Goal: Transaction & Acquisition: Purchase product/service

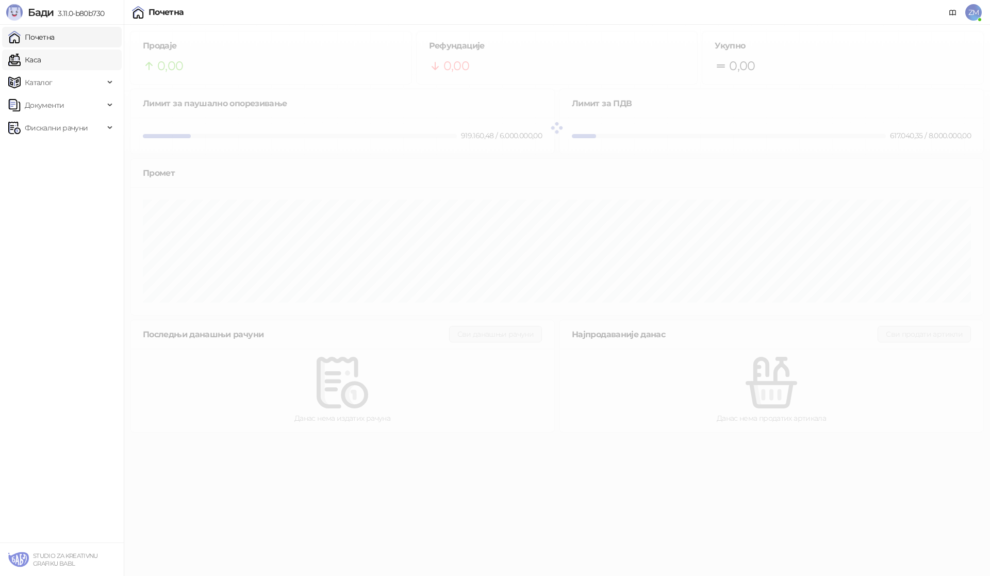
click at [41, 56] on link "Каса" at bounding box center [24, 60] width 32 height 21
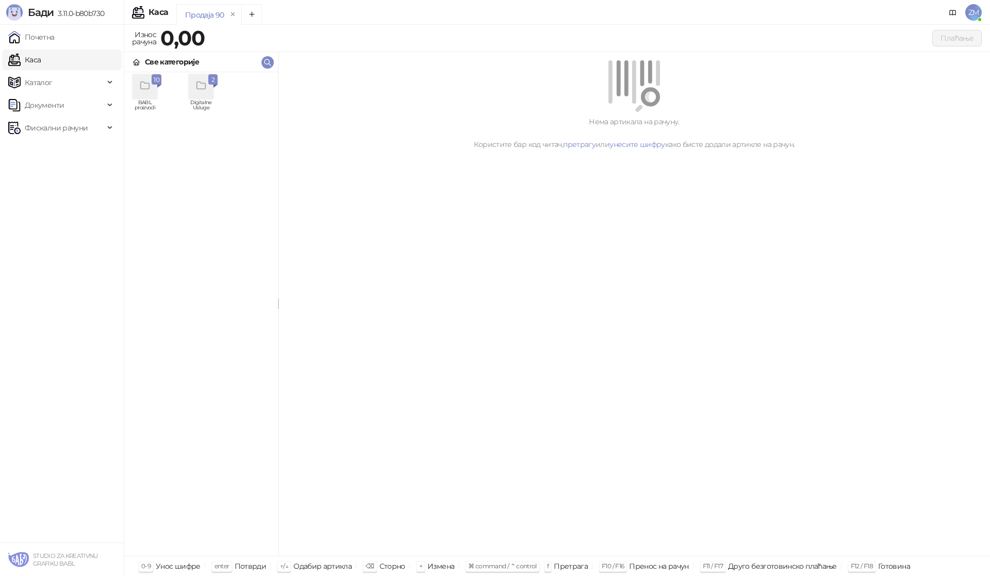
click at [136, 86] on div "grid" at bounding box center [145, 86] width 25 height 25
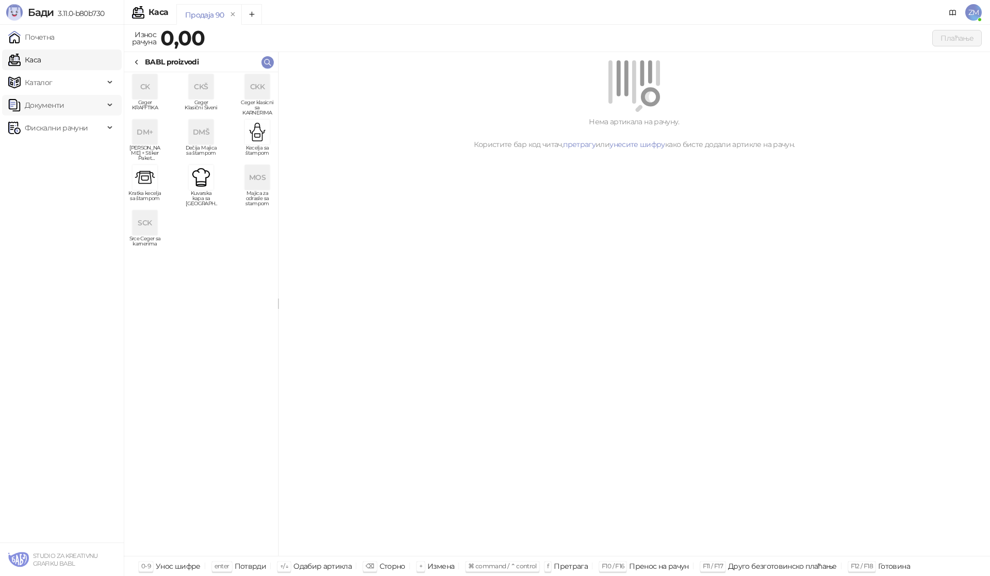
click at [40, 110] on span "Документи" at bounding box center [44, 105] width 39 height 21
click at [36, 83] on span "Каталог" at bounding box center [39, 82] width 28 height 21
click at [49, 152] on link "Артикли" at bounding box center [35, 150] width 47 height 21
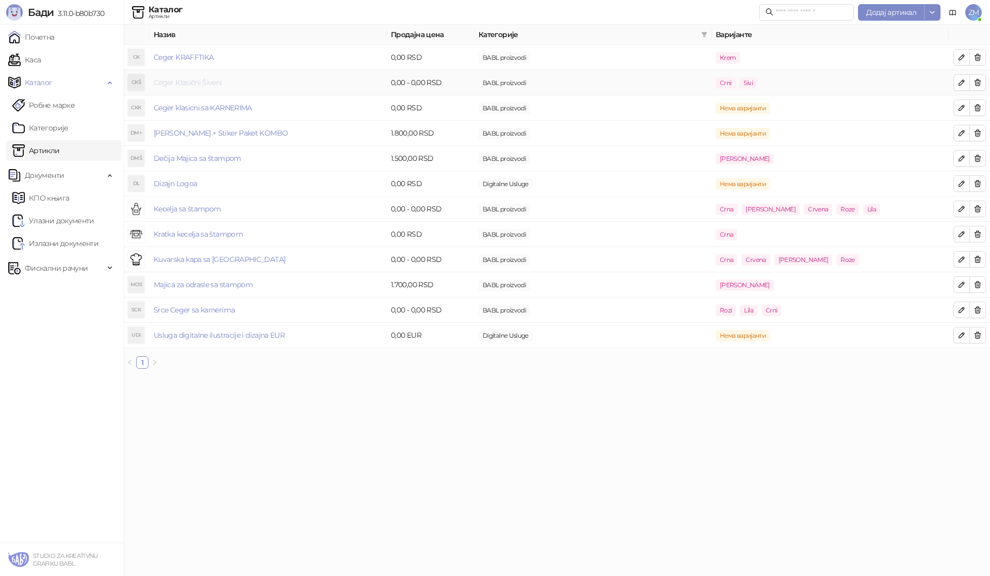
click at [190, 80] on link "Ceger Klasični Šiveni" at bounding box center [188, 82] width 69 height 9
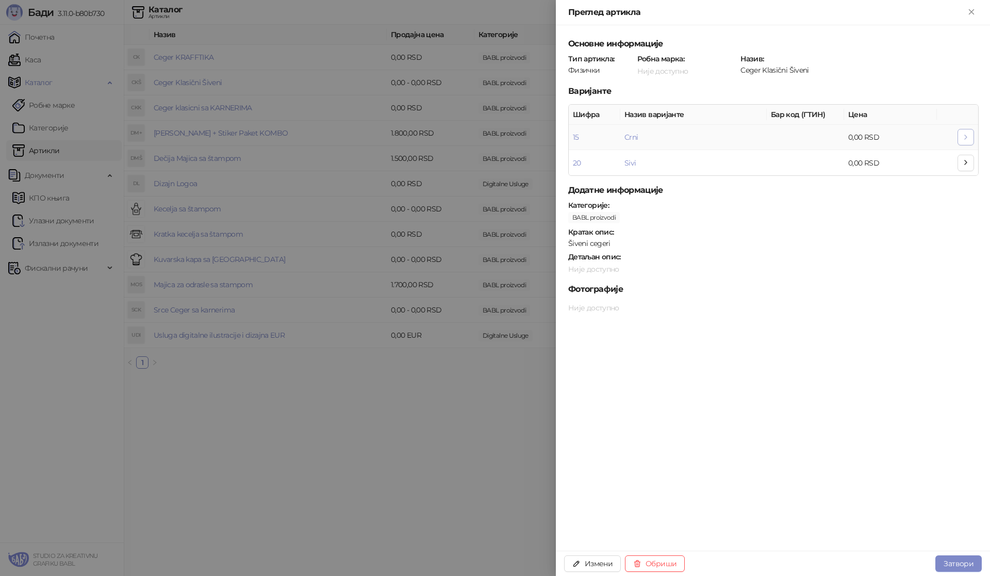
click at [964, 140] on icon "button" at bounding box center [966, 137] width 8 height 8
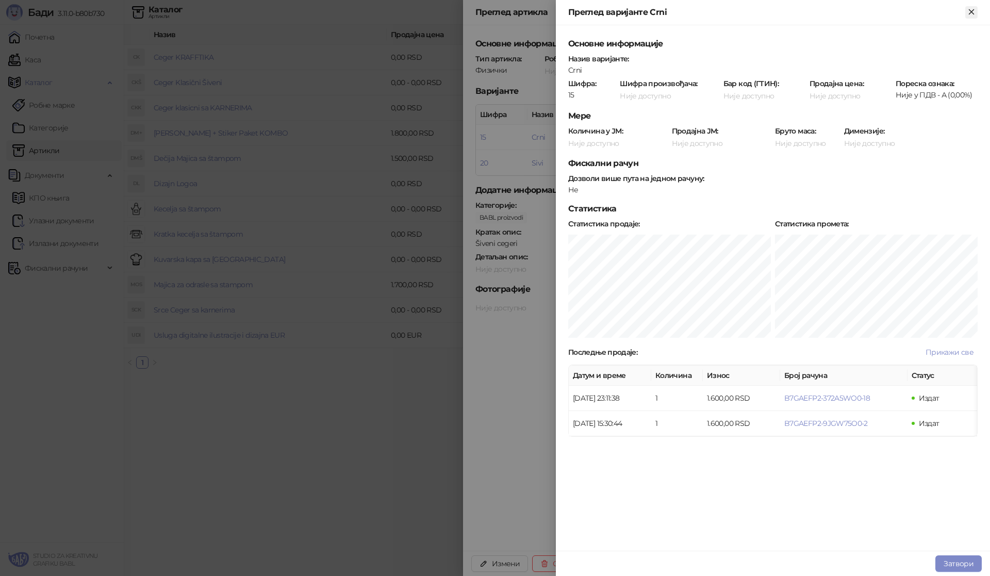
click at [973, 15] on icon "Close" at bounding box center [971, 11] width 9 height 9
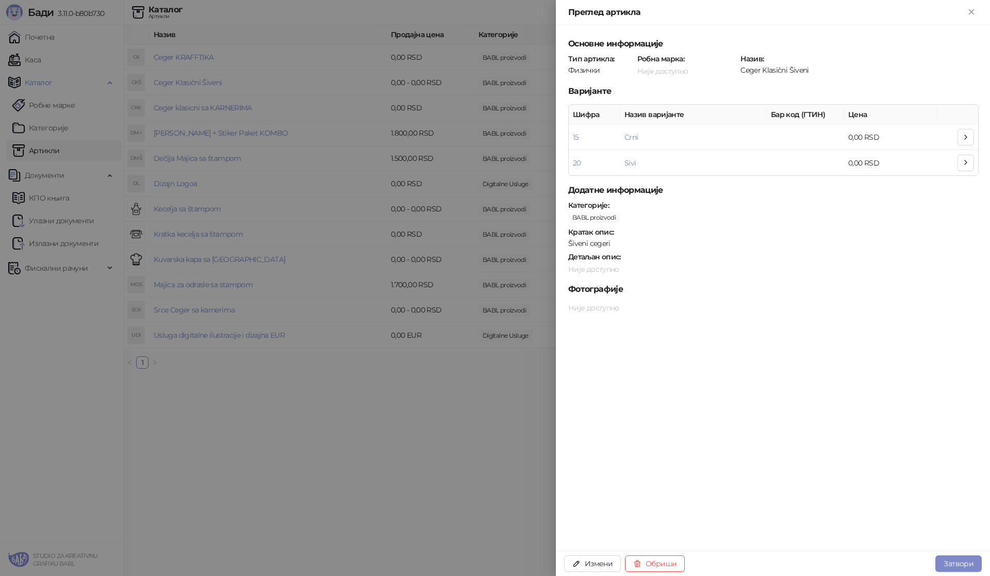
click at [83, 157] on div at bounding box center [495, 288] width 990 height 576
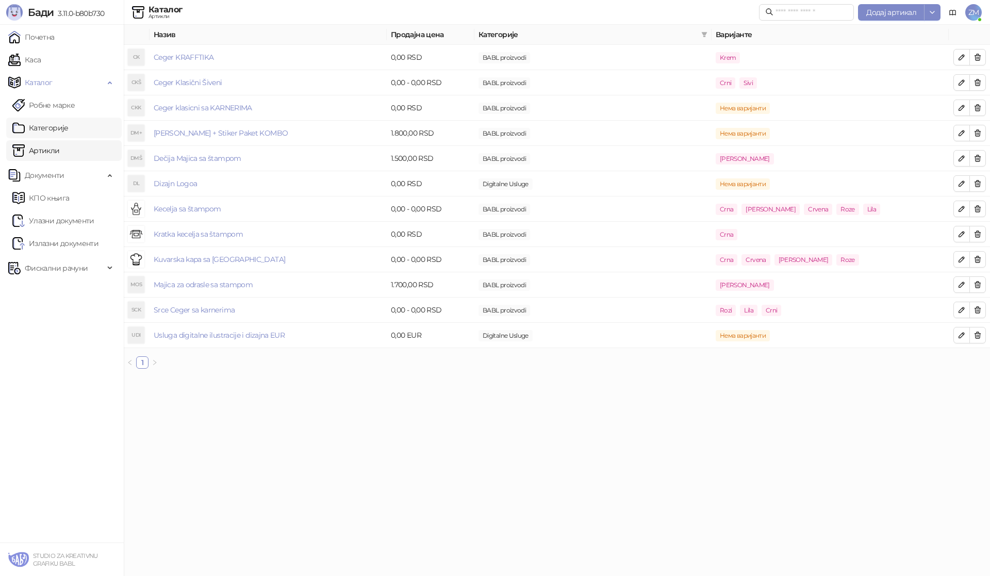
click at [50, 132] on link "Категорије" at bounding box center [40, 128] width 56 height 21
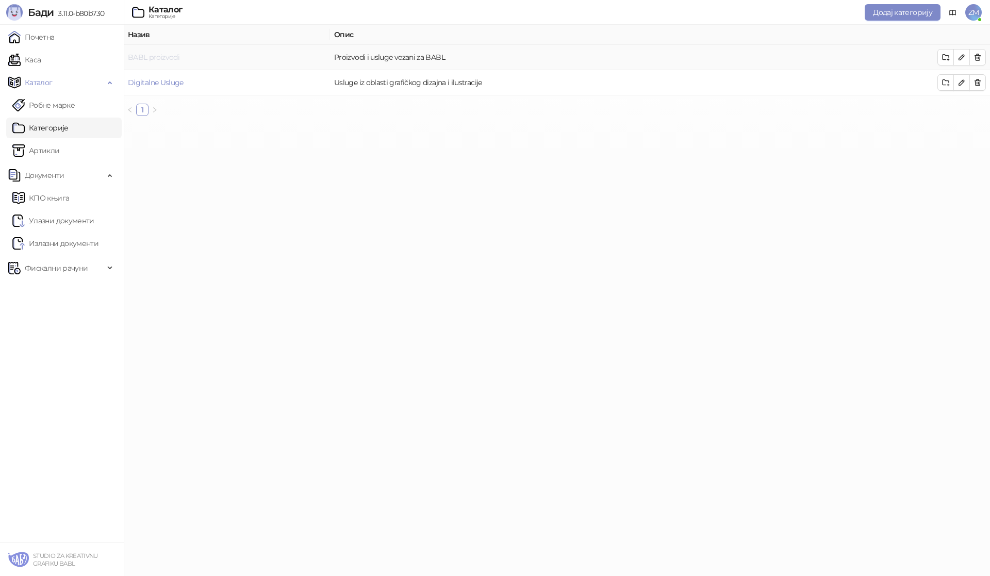
click at [167, 60] on link "BABL proizvodi" at bounding box center [154, 57] width 52 height 9
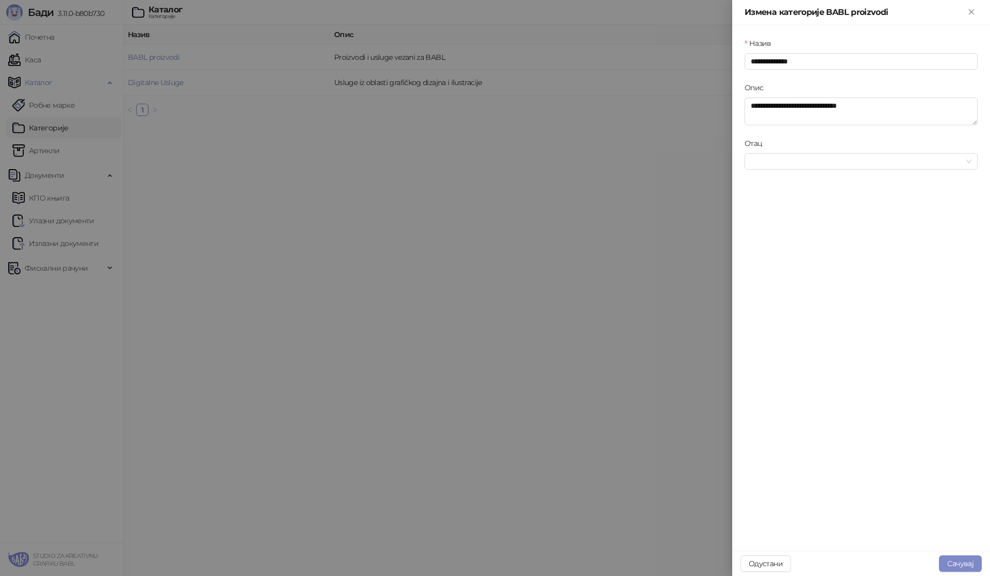
drag, startPoint x: 280, startPoint y: 173, endPoint x: 265, endPoint y: 169, distance: 15.5
click at [280, 173] on div at bounding box center [495, 288] width 990 height 576
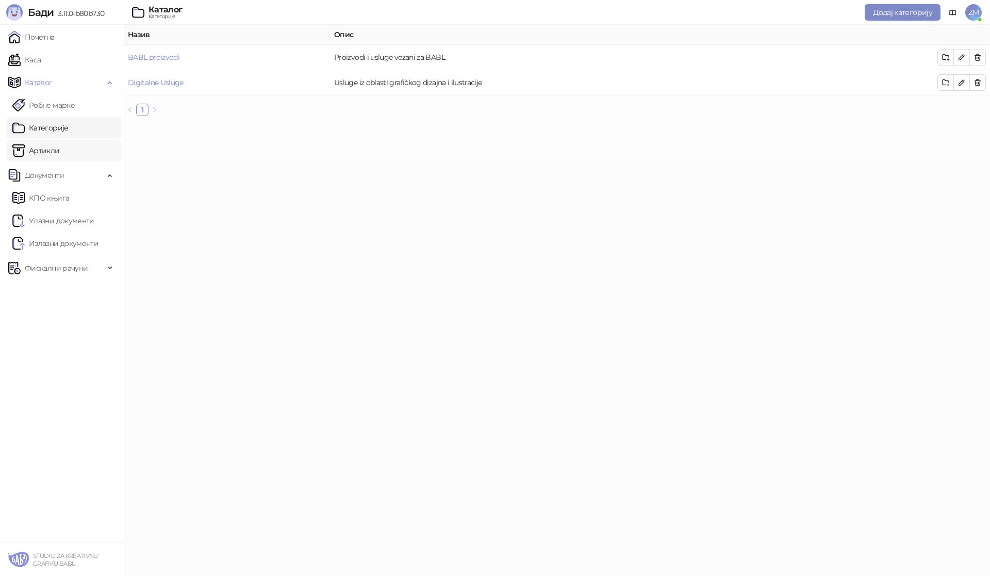
click at [21, 151] on link "Артикли" at bounding box center [35, 150] width 47 height 21
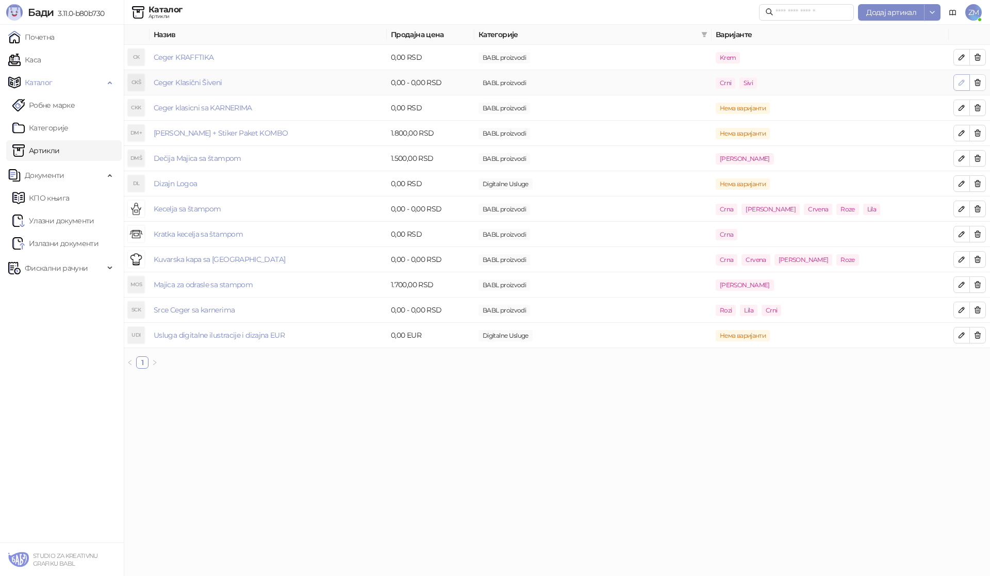
click at [962, 81] on icon "button" at bounding box center [962, 82] width 8 height 8
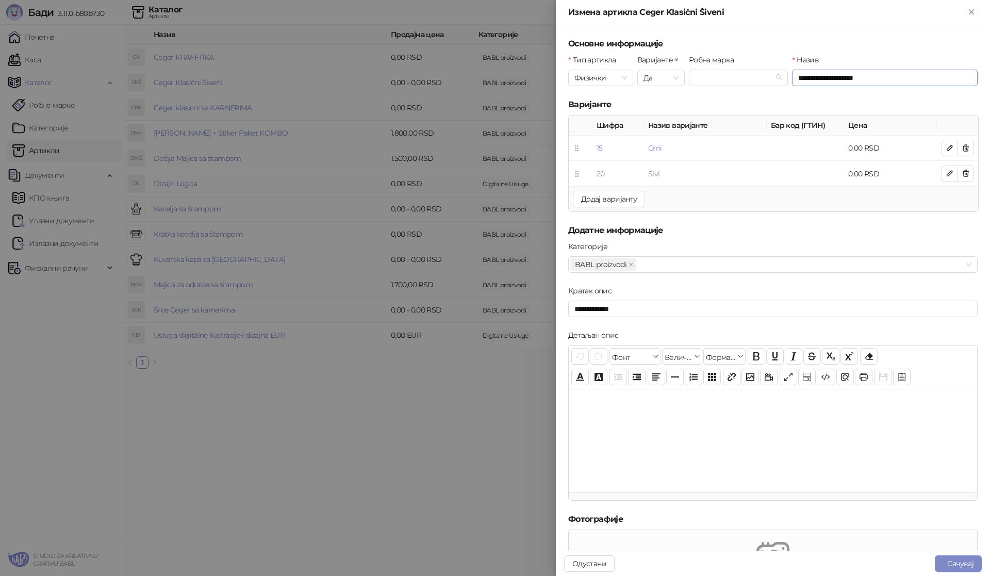
drag, startPoint x: 868, startPoint y: 81, endPoint x: 842, endPoint y: 81, distance: 25.8
click at [842, 81] on input "**********" at bounding box center [885, 78] width 186 height 17
type input "**********"
click at [622, 199] on button "Додај варијанту" at bounding box center [609, 199] width 72 height 17
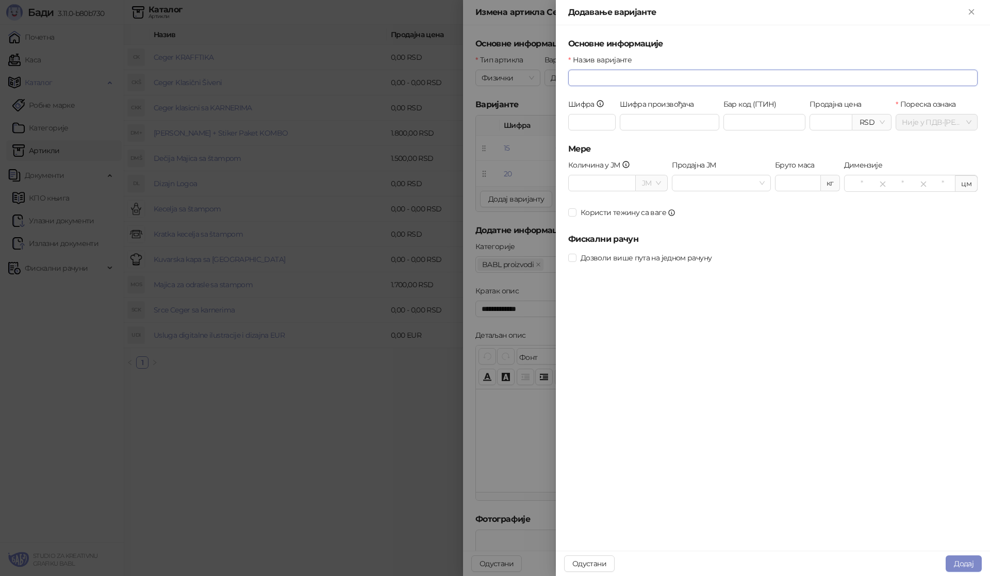
click at [586, 80] on input "Назив варијанте" at bounding box center [773, 78] width 410 height 17
type input "*****"
click at [965, 563] on span "Додај" at bounding box center [964, 563] width 20 height 9
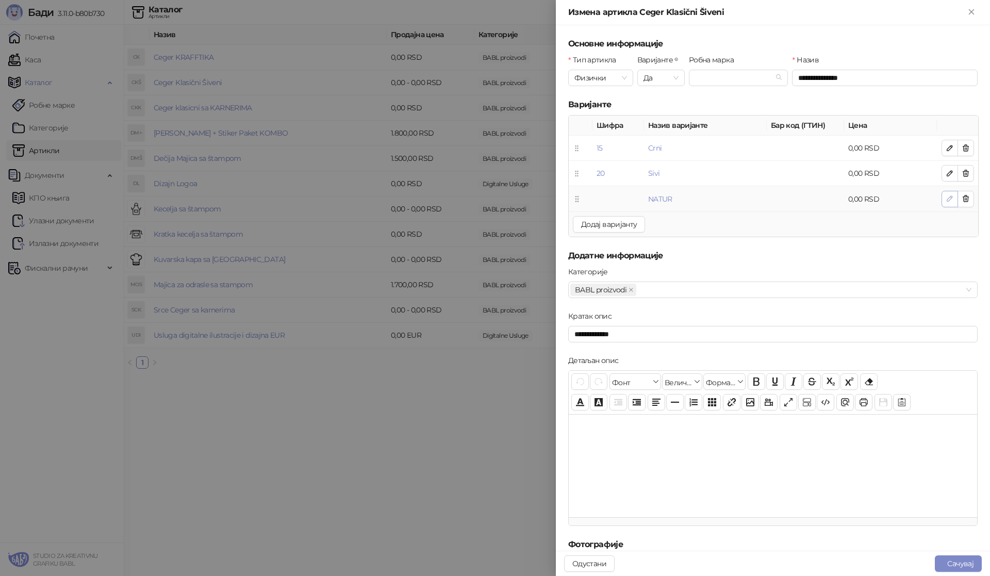
click at [946, 204] on span "button" at bounding box center [950, 199] width 8 height 10
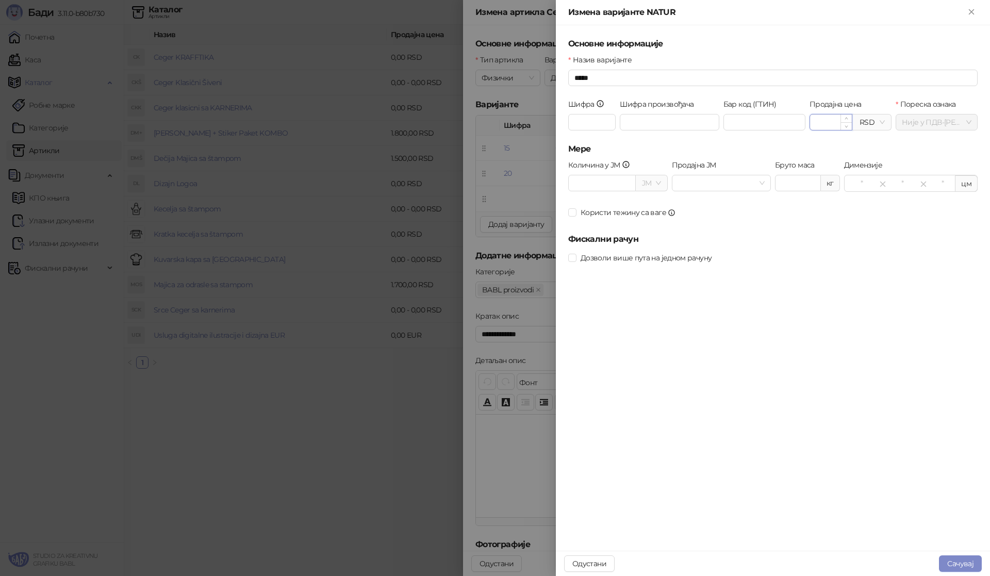
click at [837, 123] on input "Продајна цена" at bounding box center [831, 121] width 42 height 15
type input "*******"
click at [972, 561] on span "Сачувај" at bounding box center [960, 563] width 26 height 9
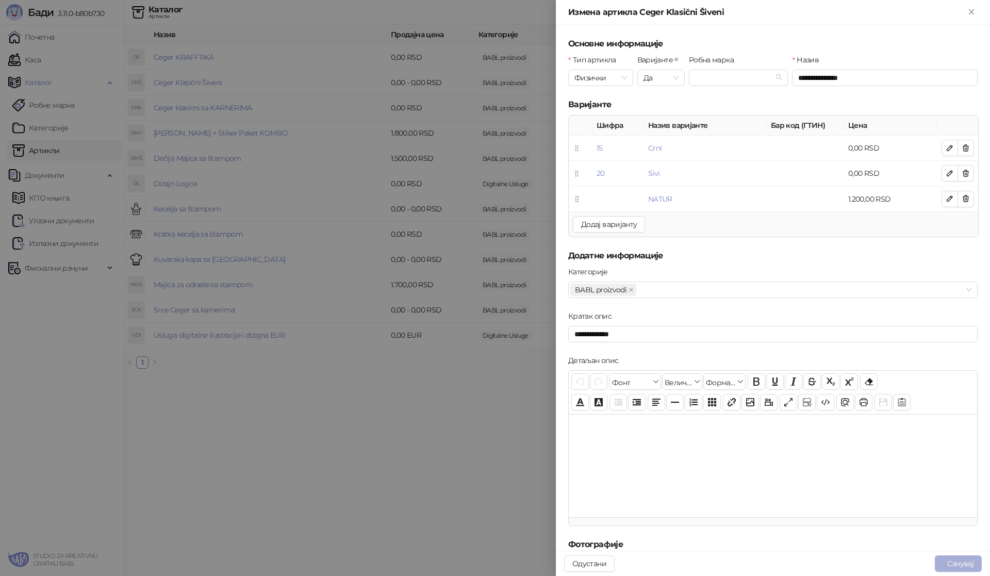
click at [951, 564] on button "Сачувај" at bounding box center [958, 563] width 47 height 17
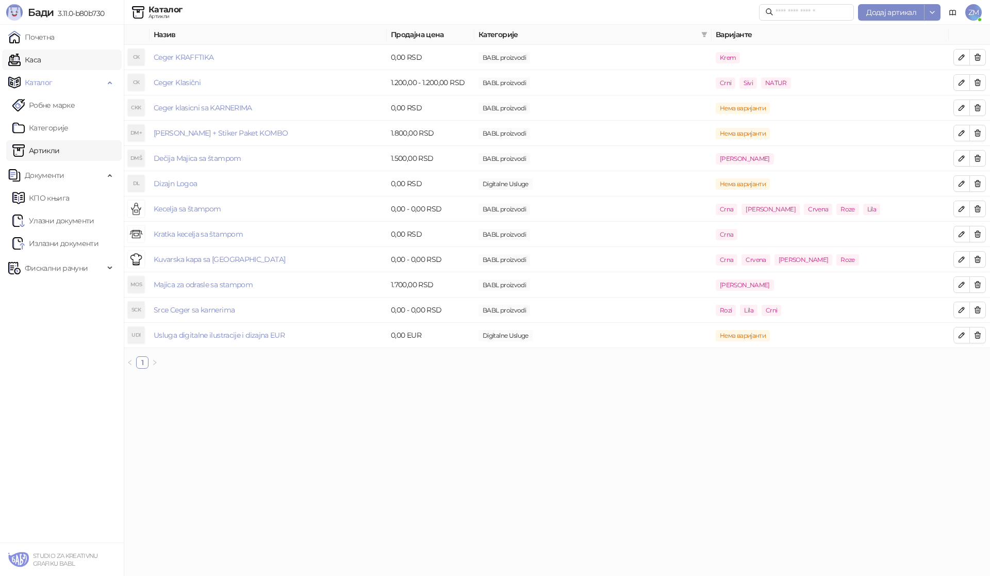
click at [41, 59] on link "Каса" at bounding box center [24, 60] width 32 height 21
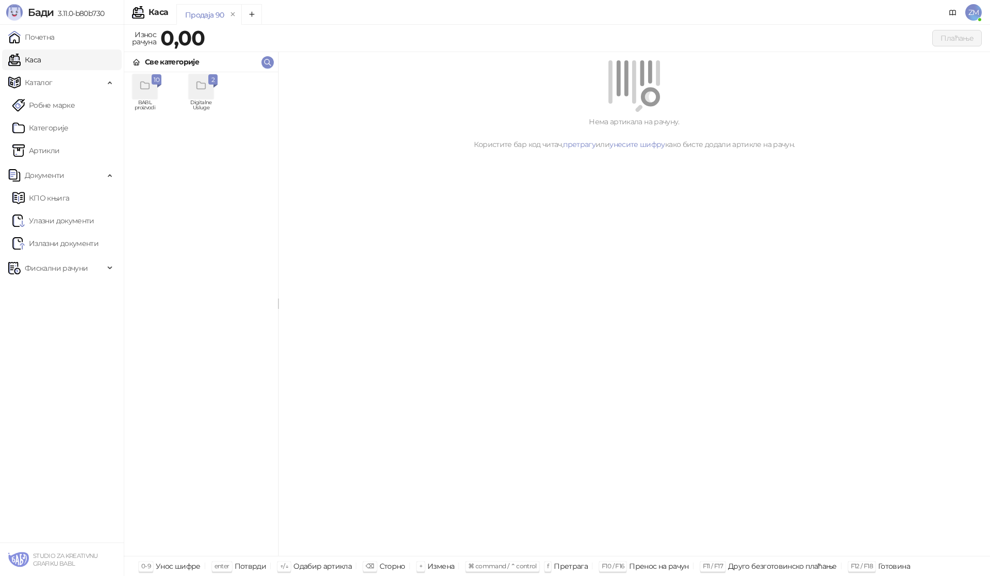
click at [161, 93] on div "grid" at bounding box center [144, 86] width 33 height 25
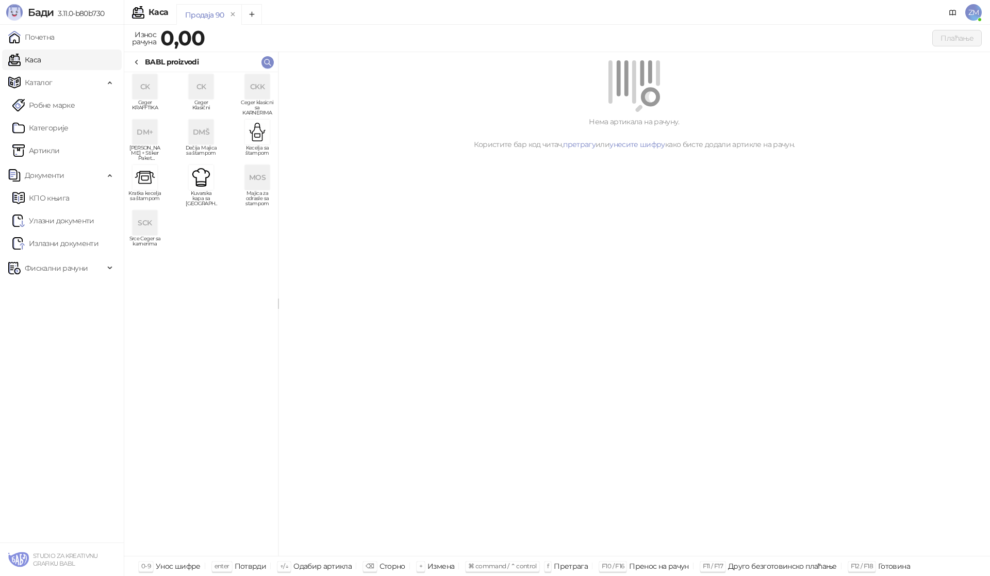
click at [200, 90] on div "CK" at bounding box center [201, 86] width 25 height 25
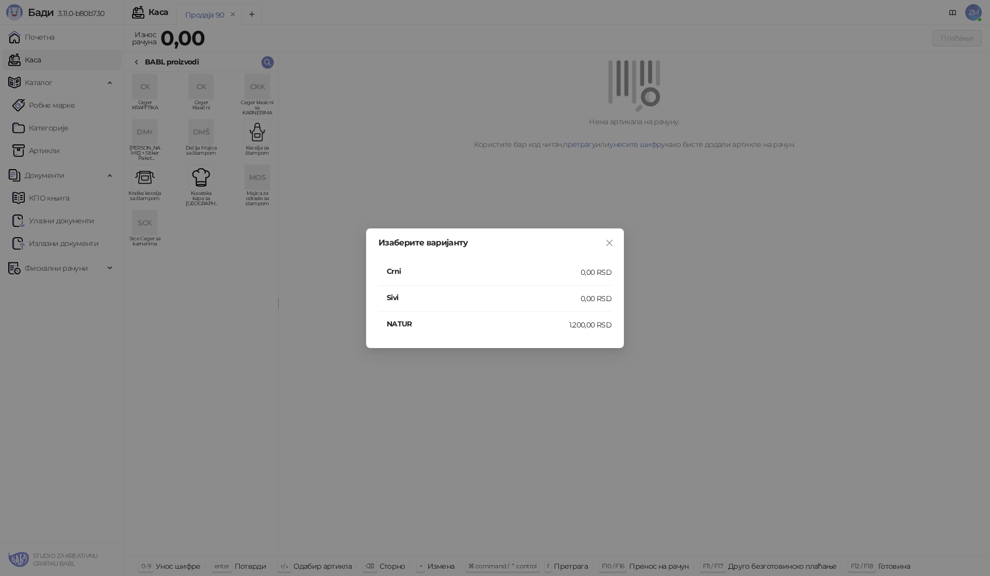
click at [412, 329] on h4 "NATUR" at bounding box center [478, 323] width 183 height 11
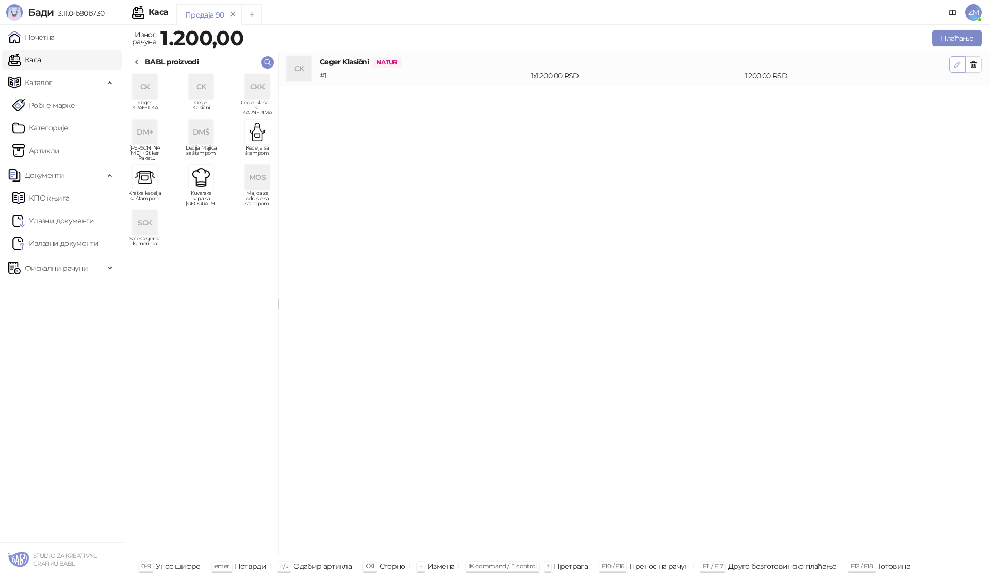
click at [957, 66] on icon "button" at bounding box center [957, 64] width 5 height 5
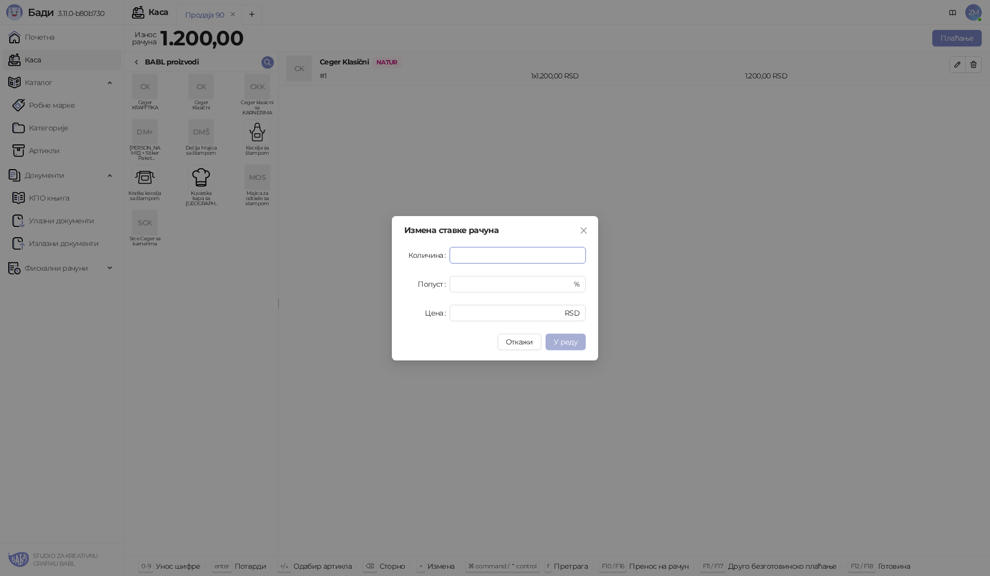
type input "*"
click at [567, 342] on span "У реду" at bounding box center [566, 341] width 24 height 9
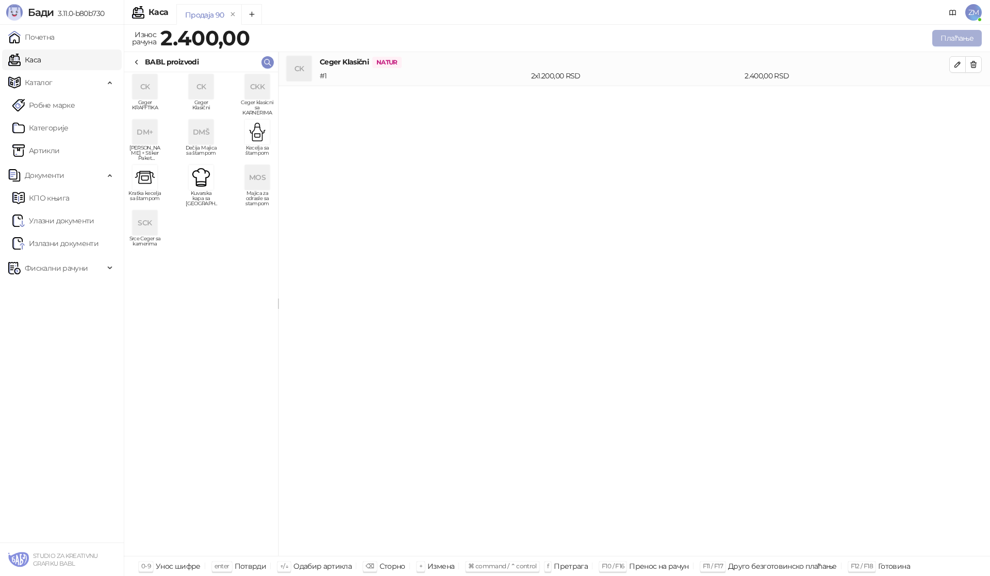
click at [958, 34] on button "Плаћање" at bounding box center [957, 38] width 50 height 17
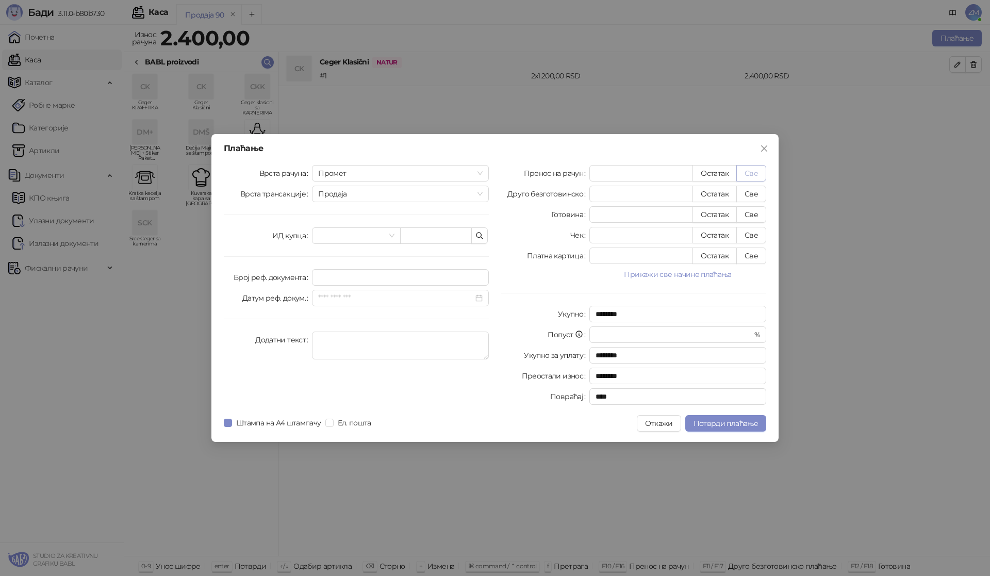
click at [749, 178] on button "Све" at bounding box center [752, 173] width 30 height 17
type input "****"
click at [324, 359] on div "Врста рачуна Промет Врста трансакције Продаја ИД купца Број реф. документа Дату…" at bounding box center [356, 287] width 277 height 244
click at [331, 353] on textarea "Додатни текст" at bounding box center [400, 346] width 177 height 28
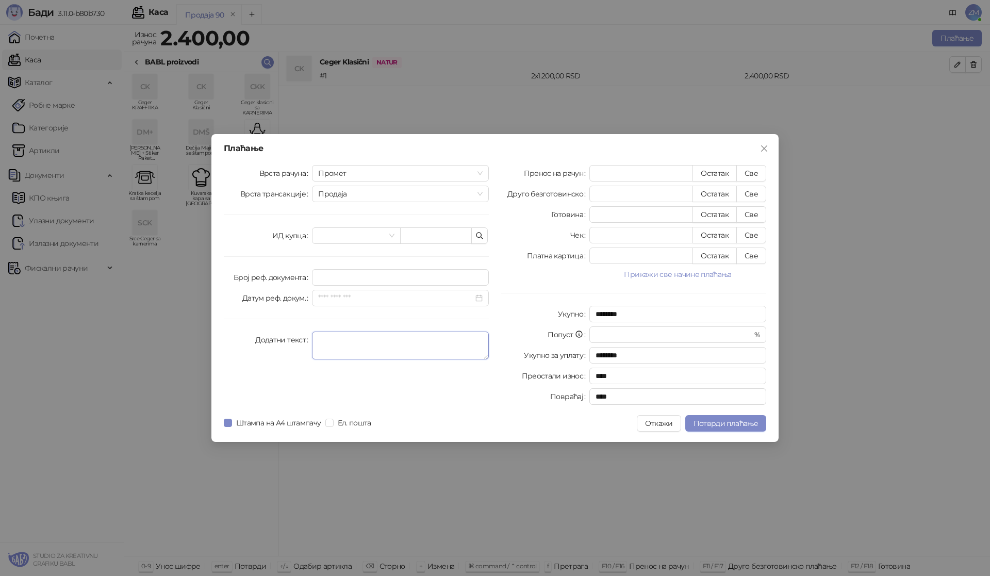
click at [382, 341] on textarea "Додатни текст" at bounding box center [400, 346] width 177 height 28
paste textarea "**********"
type textarea "**********"
click at [286, 422] on span "Штампа на А4 штампачу" at bounding box center [278, 422] width 93 height 11
click at [739, 427] on span "Потврди плаћање" at bounding box center [726, 423] width 64 height 9
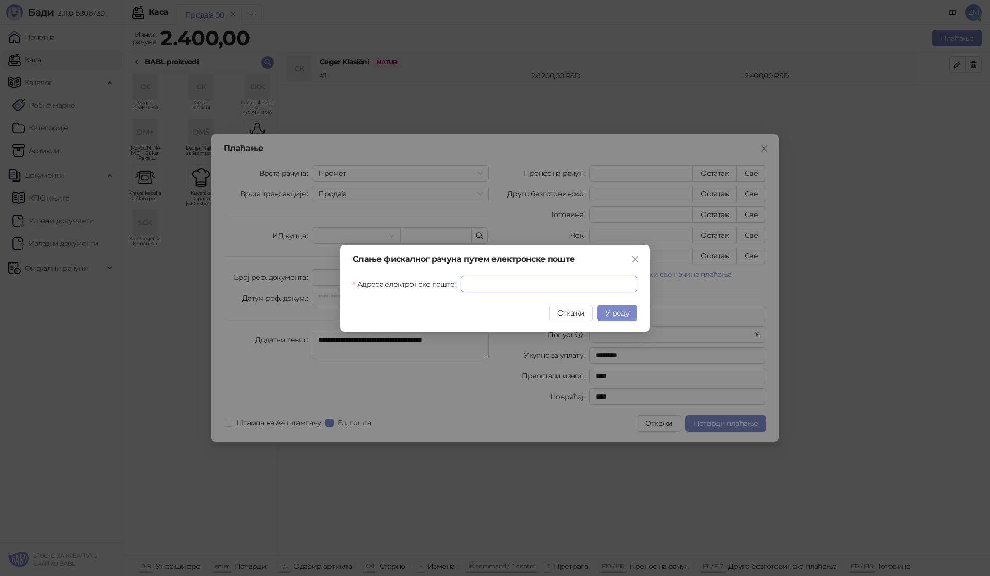
click at [484, 286] on input "Адреса електронске поште" at bounding box center [549, 284] width 176 height 17
type input "**********"
click at [622, 310] on span "У реду" at bounding box center [617, 312] width 24 height 9
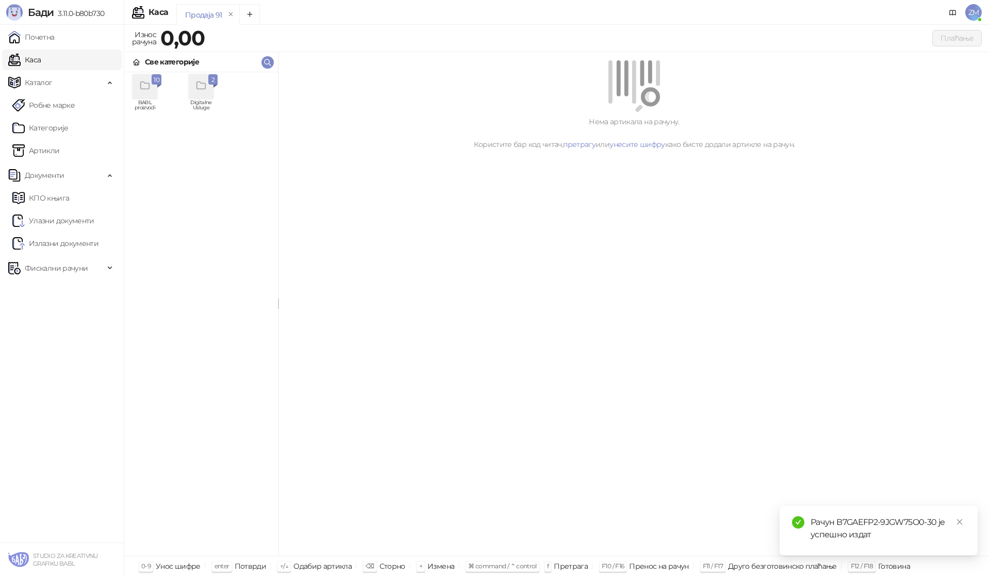
click at [41, 60] on link "Каса" at bounding box center [24, 60] width 32 height 21
click at [139, 91] on icon "grid" at bounding box center [145, 86] width 12 height 12
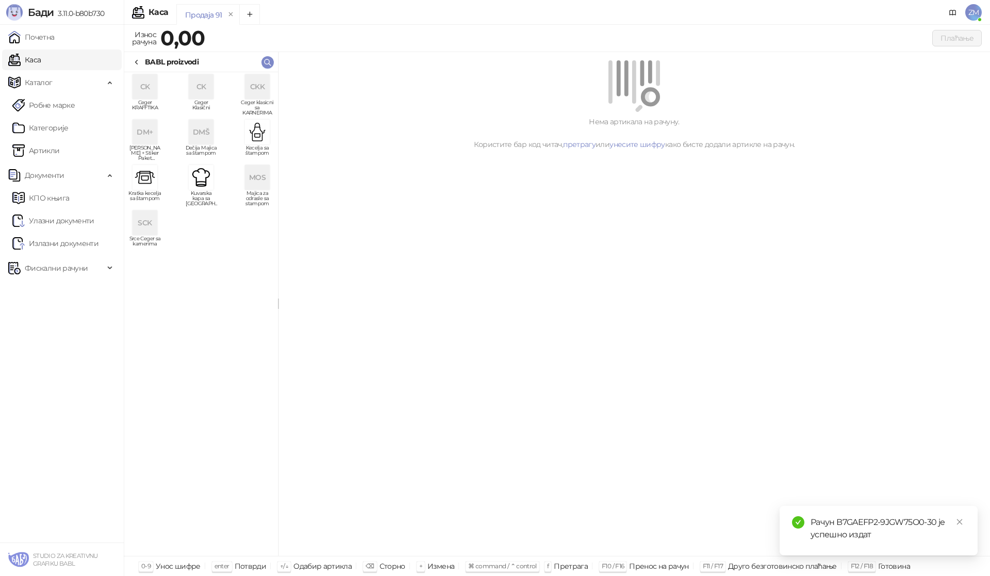
click at [150, 220] on div "SCK" at bounding box center [145, 222] width 25 height 25
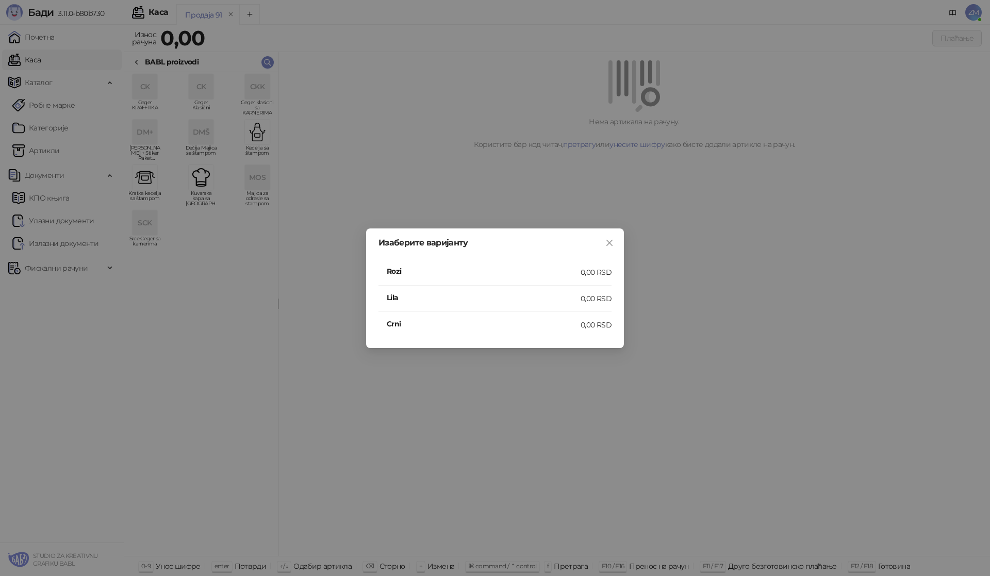
click at [391, 269] on h4 "Rozi" at bounding box center [484, 271] width 194 height 11
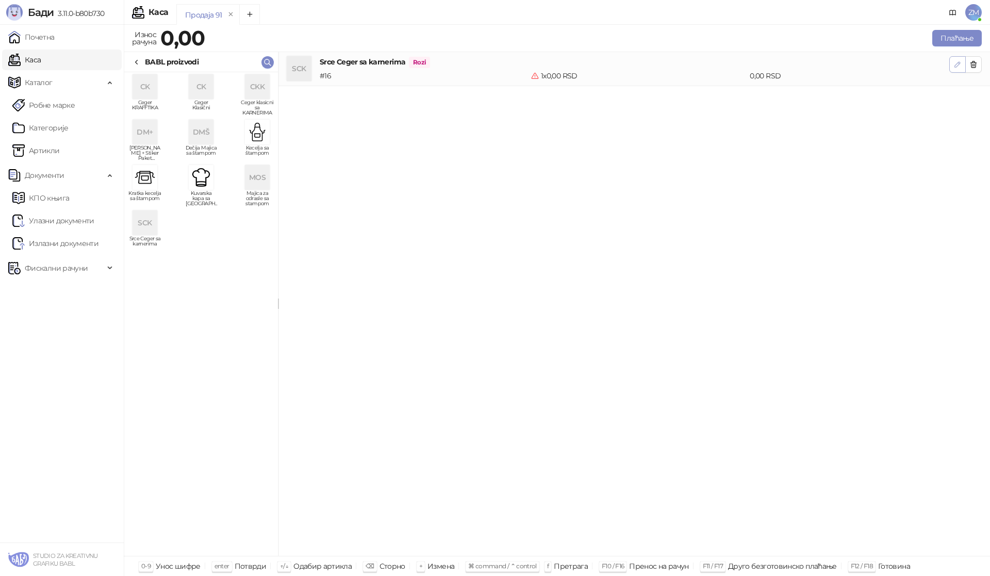
click at [954, 63] on icon "button" at bounding box center [958, 64] width 8 height 8
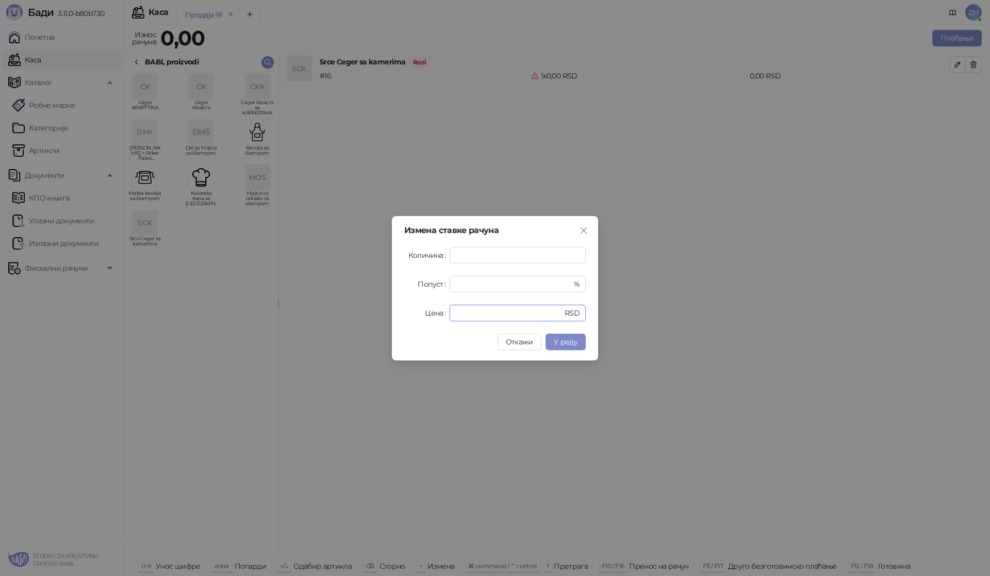
drag, startPoint x: 444, startPoint y: 313, endPoint x: 431, endPoint y: 313, distance: 13.4
click at [431, 313] on div "Цена * RSD" at bounding box center [495, 313] width 182 height 17
type input "****"
click at [462, 250] on input "*" at bounding box center [517, 255] width 135 height 15
click at [573, 349] on button "У реду" at bounding box center [566, 342] width 40 height 17
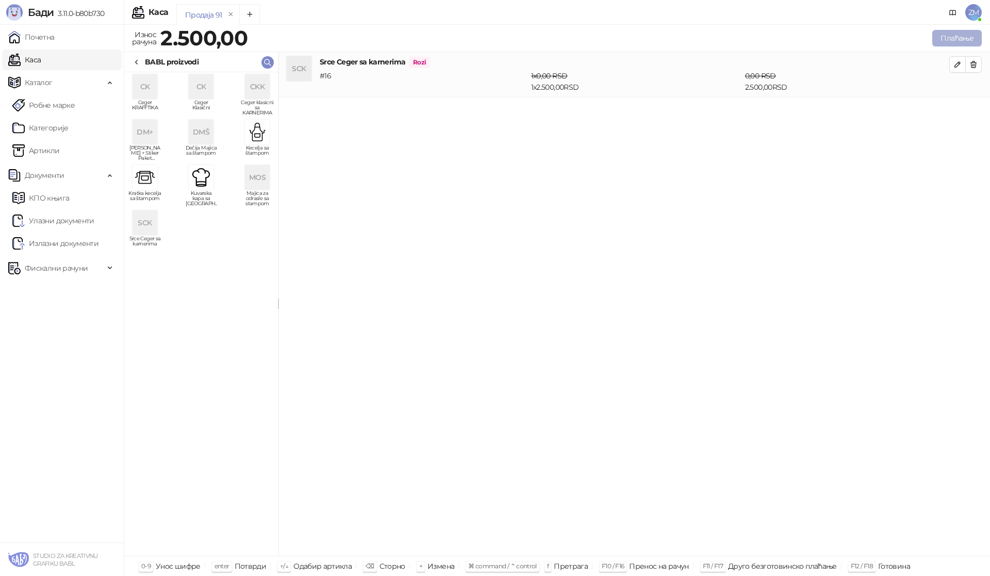
click at [950, 35] on button "Плаћање" at bounding box center [957, 38] width 50 height 17
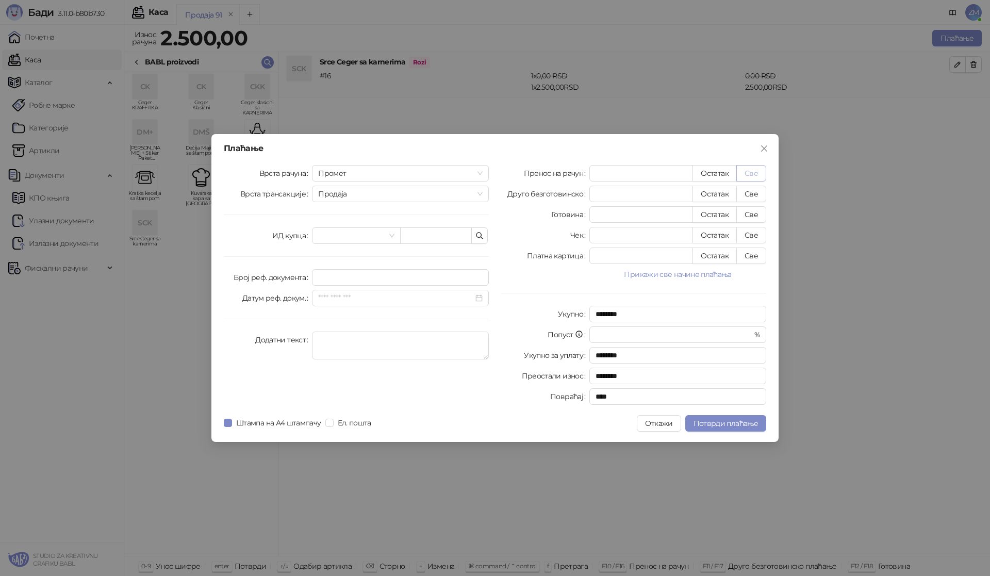
click at [753, 176] on button "Све" at bounding box center [752, 173] width 30 height 17
type input "****"
click at [319, 346] on textarea "Додатни текст" at bounding box center [400, 346] width 177 height 28
click at [284, 418] on span "Штампа на А4 штампачу" at bounding box center [278, 422] width 93 height 11
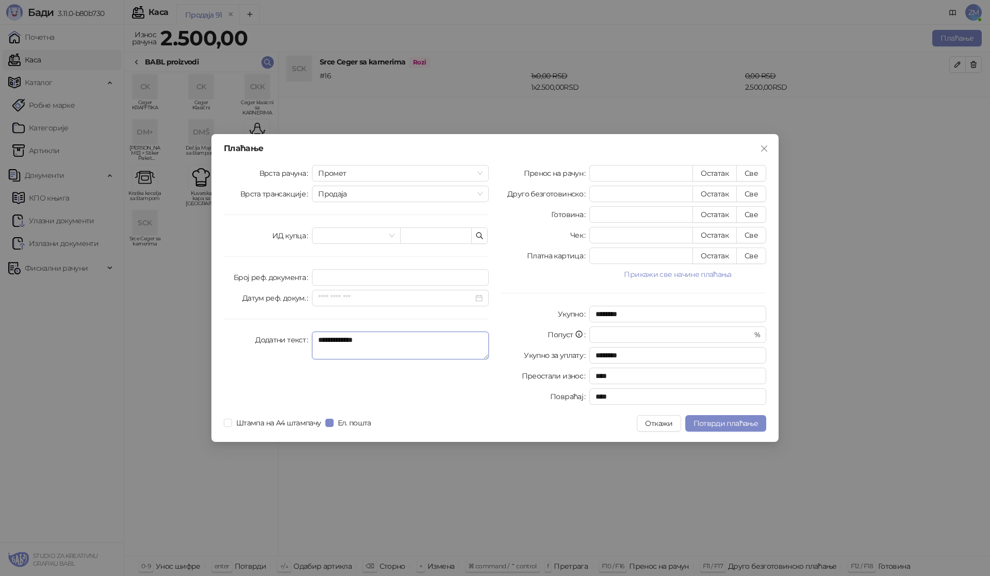
click at [412, 349] on textarea "**********" at bounding box center [400, 346] width 177 height 28
type textarea "**********"
click at [707, 425] on span "Потврди плаћање" at bounding box center [726, 423] width 64 height 9
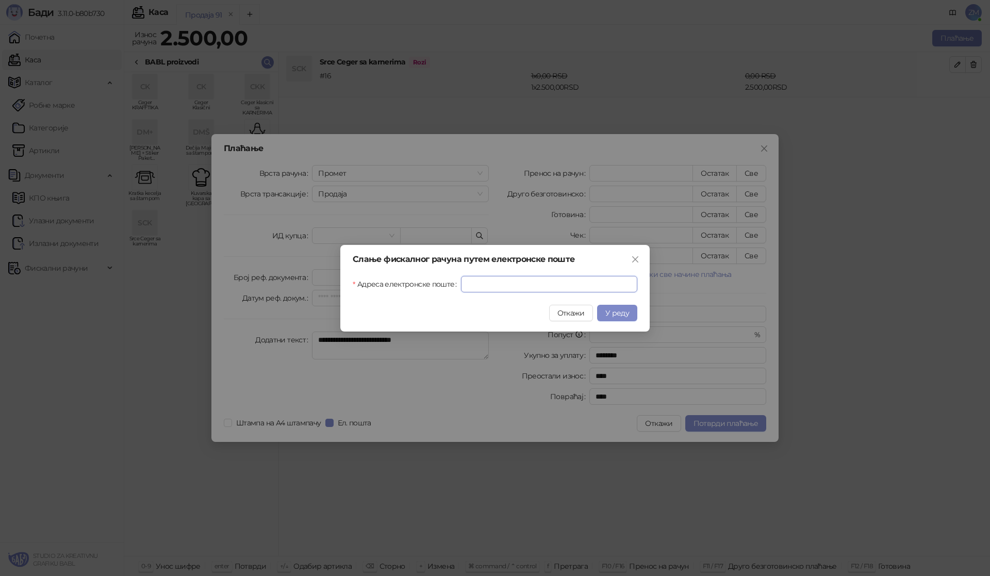
click at [516, 281] on input "Адреса електронске поште" at bounding box center [549, 284] width 176 height 17
paste input "**********"
type input "**********"
click at [625, 314] on span "У реду" at bounding box center [617, 312] width 24 height 9
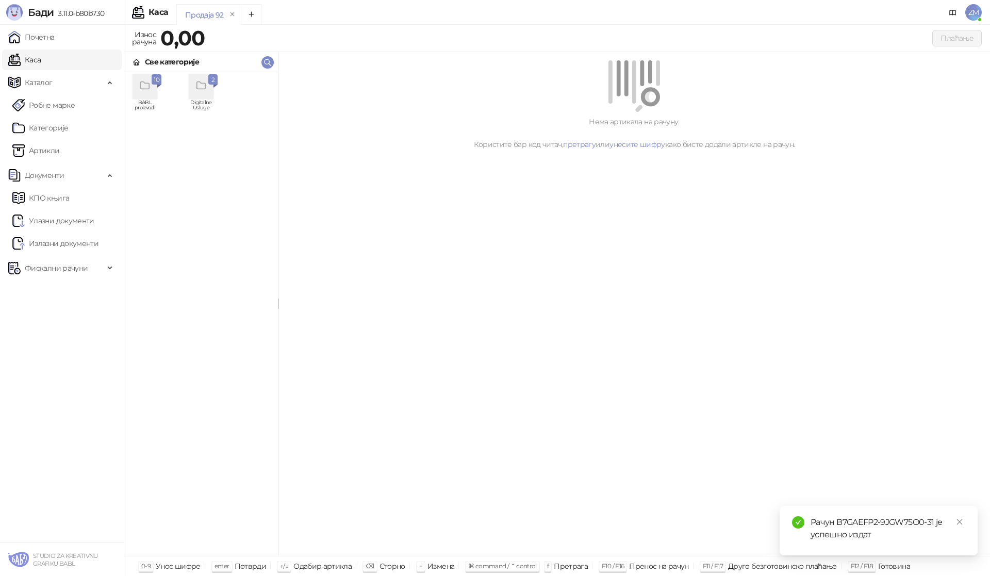
click at [328, 171] on div "Нема артикала на рачуну. Користите бар код читач, претрагу или унесите шифру ка…" at bounding box center [635, 304] width 712 height 504
drag, startPoint x: 353, startPoint y: 379, endPoint x: 355, endPoint y: 384, distance: 5.4
click at [353, 381] on div "Нема артикала на рачуну. Користите бар код читач, претрагу или унесите шифру ка…" at bounding box center [635, 304] width 712 height 504
